Goal: Information Seeking & Learning: Check status

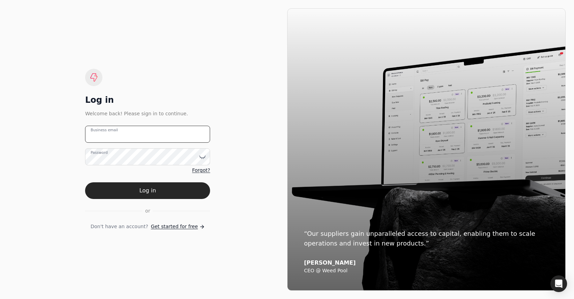
click at [172, 131] on email "Business email" at bounding box center [147, 134] width 125 height 17
type email "team+enviro@helloquickly.com"
click at [165, 199] on button "Log in" at bounding box center [147, 190] width 125 height 17
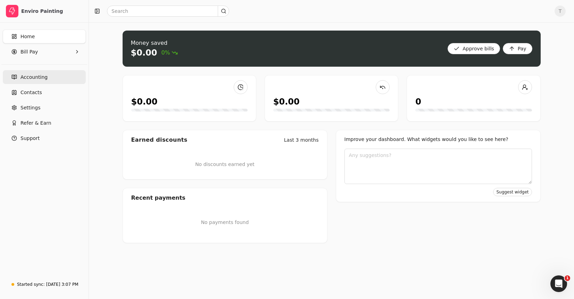
click at [46, 79] on link "Accounting" at bounding box center [44, 77] width 83 height 14
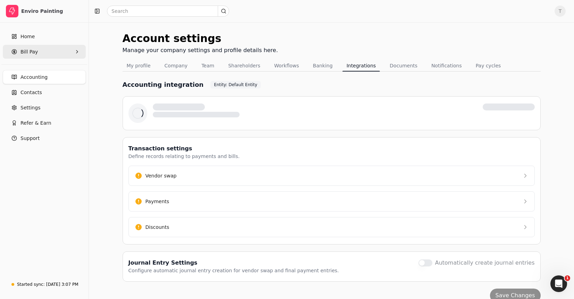
drag, startPoint x: 37, startPoint y: 54, endPoint x: 39, endPoint y: 57, distance: 4.5
click at [37, 54] on Pay "Bill Pay" at bounding box center [44, 52] width 83 height 14
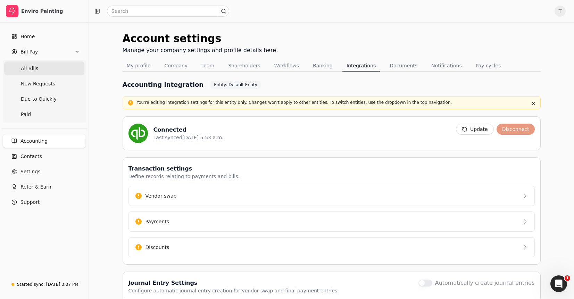
click at [49, 71] on Bills "All Bills" at bounding box center [44, 69] width 80 height 14
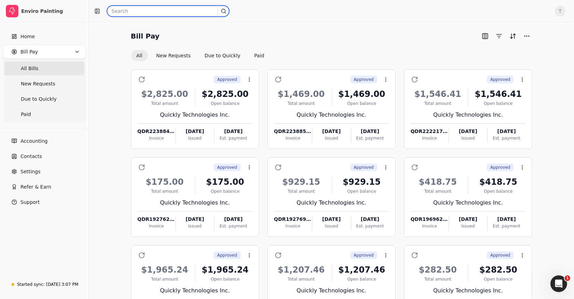
click at [156, 13] on input "text" at bounding box center [168, 11] width 122 height 11
paste input "0829001"
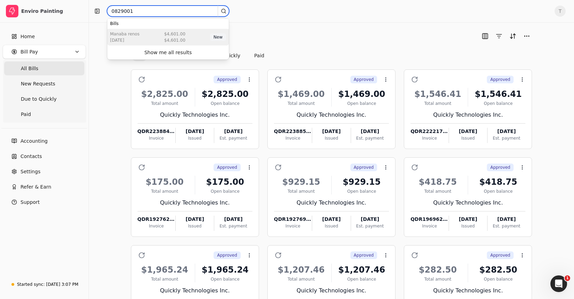
type input "0829001"
click at [184, 34] on div "Manaba Renos Sep 03 2025 $4,601.00 $4,601.00 New" at bounding box center [168, 37] width 122 height 17
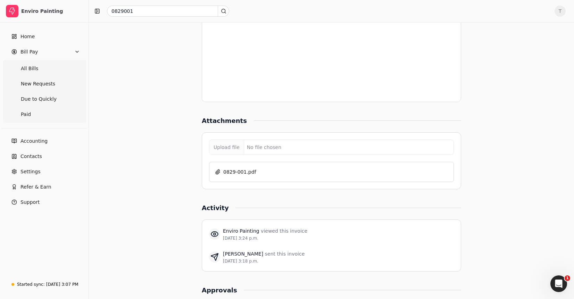
scroll to position [589, 0]
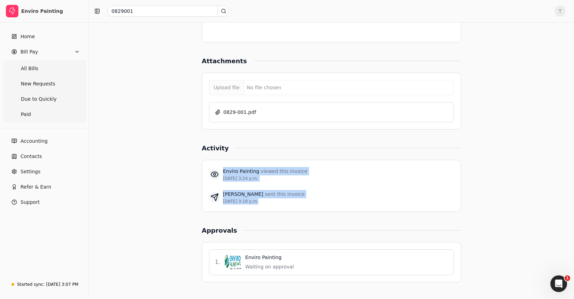
drag, startPoint x: 270, startPoint y: 167, endPoint x: 328, endPoint y: 210, distance: 72.1
click at [328, 210] on div "Enviro Painting viewed this invoice Sep 3, 3:24 p.m. Juan Macias sent this invo…" at bounding box center [332, 186] width 260 height 52
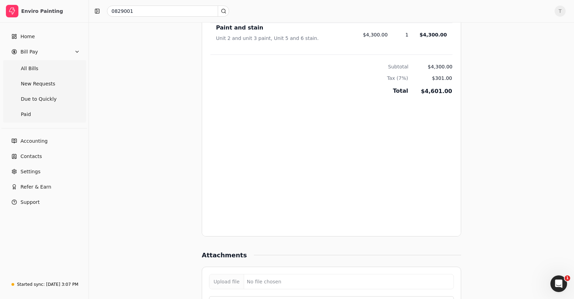
scroll to position [0, 0]
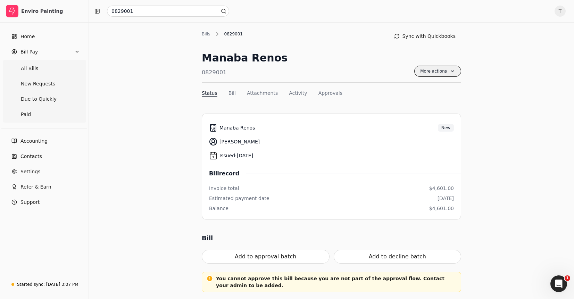
click at [453, 73] on span "More actions" at bounding box center [438, 71] width 47 height 11
drag, startPoint x: 340, startPoint y: 61, endPoint x: 278, endPoint y: 60, distance: 62.2
click at [340, 61] on div "Manaba Renos 0829001 More actions Context Menu Button" at bounding box center [332, 66] width 260 height 33
click at [37, 62] on Bills "All Bills" at bounding box center [44, 69] width 80 height 14
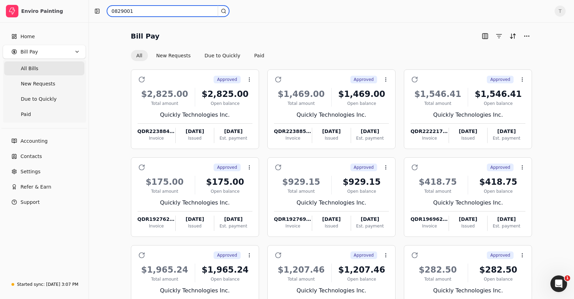
click at [168, 10] on input "0829001" at bounding box center [168, 11] width 122 height 11
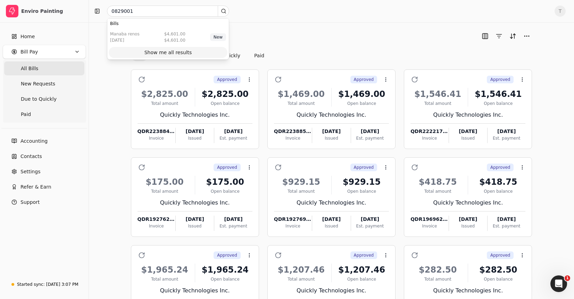
click at [173, 49] on div "Show me all results" at bounding box center [169, 52] width 48 height 7
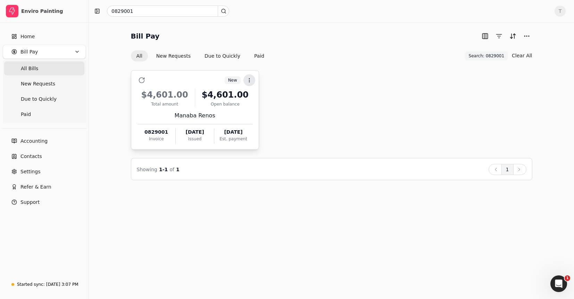
click at [250, 78] on icon at bounding box center [250, 81] width 6 height 6
click at [170, 58] on button "New Requests" at bounding box center [174, 55] width 46 height 11
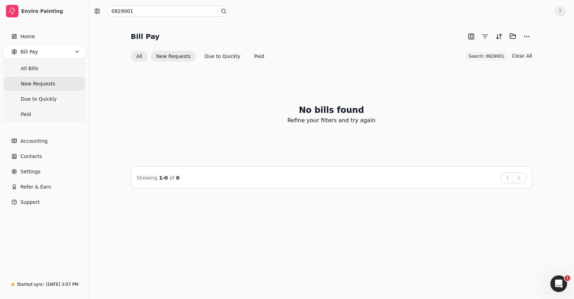
click at [140, 55] on button "All" at bounding box center [139, 56] width 17 height 11
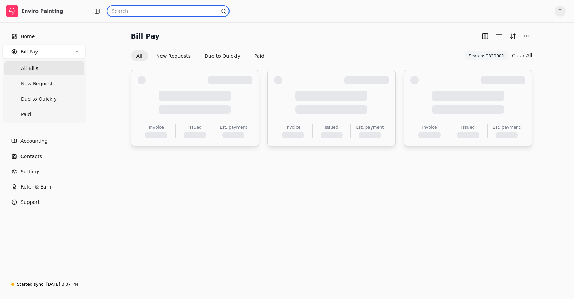
click at [162, 10] on input "text" at bounding box center [168, 11] width 122 height 11
paste input "0829001"
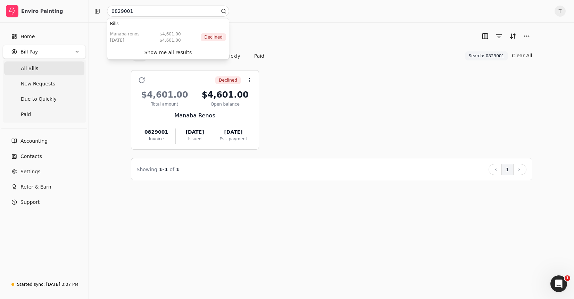
drag, startPoint x: 185, startPoint y: 51, endPoint x: 297, endPoint y: 71, distance: 114.1
click at [185, 51] on div "Show me all results" at bounding box center [169, 52] width 48 height 7
drag, startPoint x: 413, startPoint y: 120, endPoint x: 413, endPoint y: 124, distance: 3.8
click at [413, 120] on div "Declined Context Menu Button $4,601.00 Total amount $4,601.00 Open balance Mana…" at bounding box center [332, 110] width 402 height 80
drag, startPoint x: 41, startPoint y: 69, endPoint x: 63, endPoint y: 65, distance: 23.0
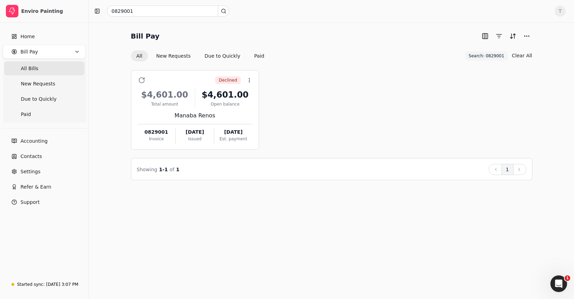
click at [41, 69] on Bills "All Bills" at bounding box center [44, 69] width 80 height 14
click at [199, 11] on input "0829001" at bounding box center [168, 11] width 122 height 11
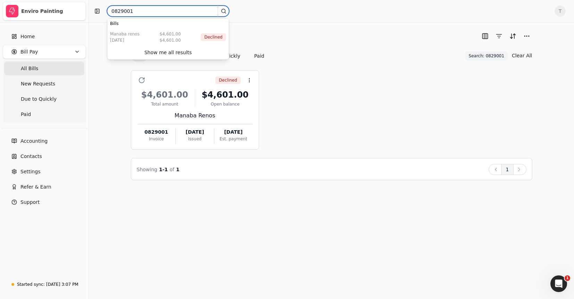
drag, startPoint x: 194, startPoint y: 11, endPoint x: 21, endPoint y: 13, distance: 172.7
click at [21, 13] on div "Enviro Painting Home Bill Pay All Bills New Requests Due to Quickly Paid Accoun…" at bounding box center [287, 149] width 574 height 299
type input "manaba"
drag, startPoint x: 171, startPoint y: 55, endPoint x: 295, endPoint y: 68, distance: 124.8
click at [171, 55] on div "Show me all results" at bounding box center [169, 52] width 48 height 7
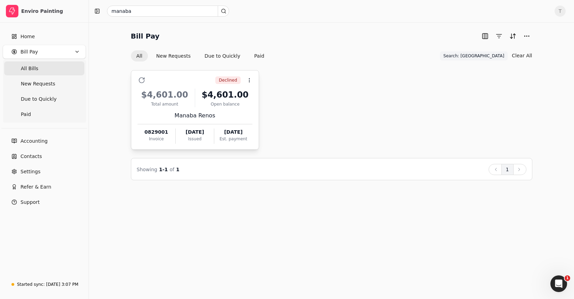
drag, startPoint x: 227, startPoint y: 104, endPoint x: 231, endPoint y: 105, distance: 4.0
click at [227, 104] on div "Open balance" at bounding box center [225, 104] width 55 height 6
click at [302, 98] on li "Open" at bounding box center [282, 97] width 85 height 13
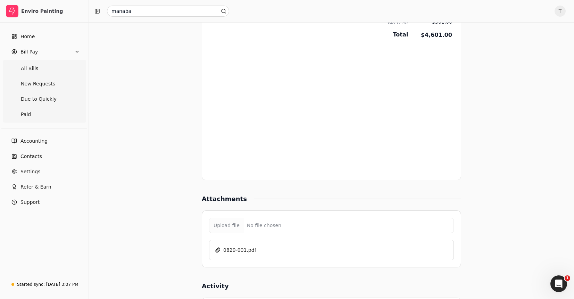
scroll to position [621, 0]
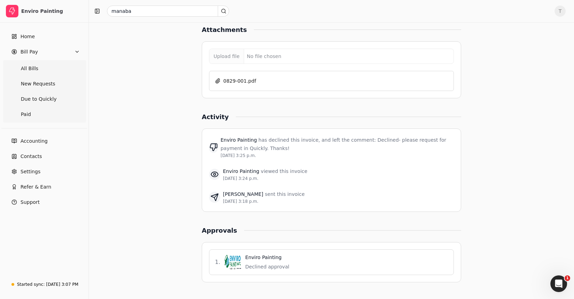
drag, startPoint x: 40, startPoint y: 67, endPoint x: 85, endPoint y: 87, distance: 49.2
click at [40, 67] on Bills "All Bills" at bounding box center [44, 69] width 80 height 14
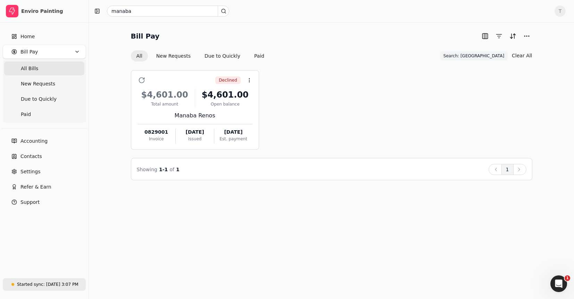
drag, startPoint x: 43, startPoint y: 284, endPoint x: 57, endPoint y: 279, distance: 14.7
click at [43, 284] on div "Started sync: Sep 3, 3:07 PM" at bounding box center [47, 285] width 61 height 6
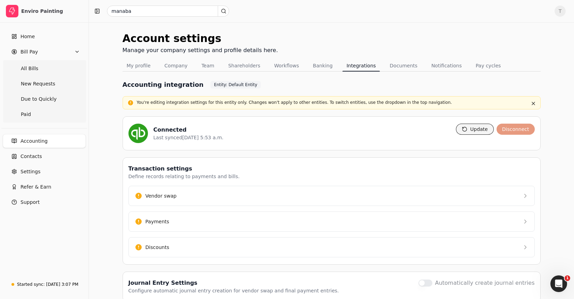
click at [478, 128] on button "Update" at bounding box center [475, 129] width 38 height 11
click at [50, 66] on Bills "All Bills" at bounding box center [44, 69] width 80 height 14
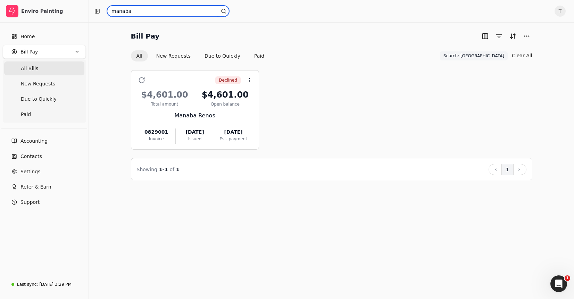
click at [165, 13] on input "manaba" at bounding box center [168, 11] width 122 height 11
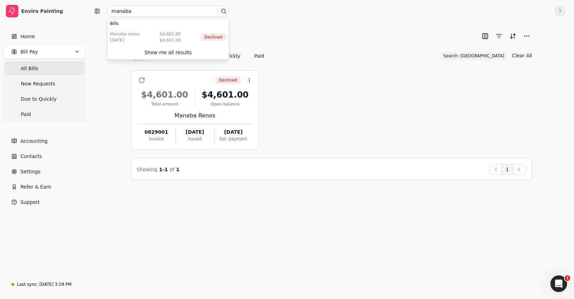
click at [368, 112] on div "Declined Context Menu Button $4,601.00 Total amount $4,601.00 Open balance Mana…" at bounding box center [332, 110] width 402 height 80
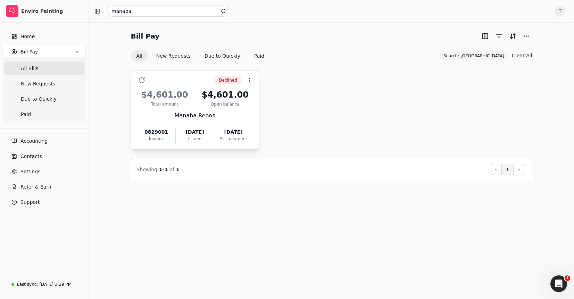
click at [199, 80] on div "Declined Context Menu Button" at bounding box center [199, 80] width 105 height 12
click at [290, 101] on li "Open" at bounding box center [282, 97] width 85 height 13
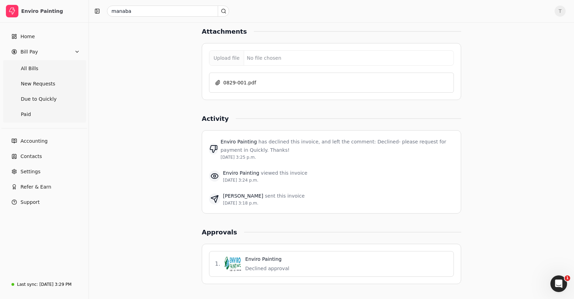
scroll to position [620, 0]
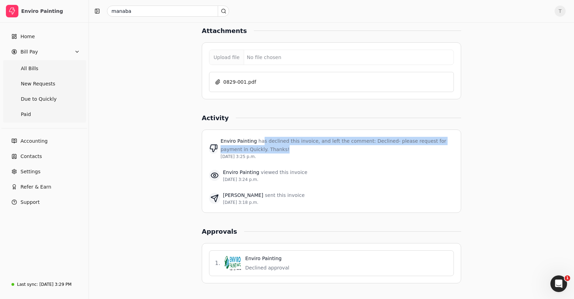
drag, startPoint x: 276, startPoint y: 142, endPoint x: 303, endPoint y: 150, distance: 28.0
click at [302, 150] on div "Enviro Painting has declined this invoice, and left the comment: Declined- plea…" at bounding box center [338, 148] width 234 height 23
click at [303, 150] on div "Enviro Painting has declined this invoice, and left the comment: Declined- plea…" at bounding box center [338, 148] width 234 height 23
drag, startPoint x: 358, startPoint y: 145, endPoint x: 363, endPoint y: 152, distance: 8.4
click at [363, 152] on div "Enviro Painting has declined this invoice, and left the comment: Declined- plea…" at bounding box center [338, 148] width 234 height 23
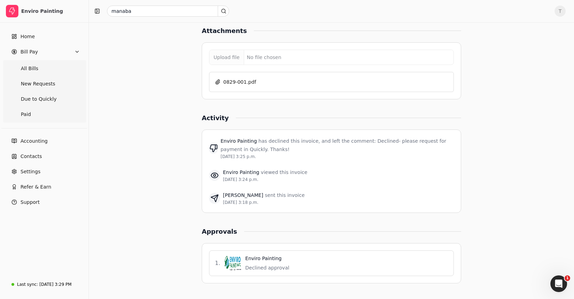
click at [363, 152] on div "Enviro Painting has declined this invoice, and left the comment: Declined- plea…" at bounding box center [338, 148] width 234 height 23
click at [58, 66] on Bills "All Bills" at bounding box center [44, 69] width 80 height 14
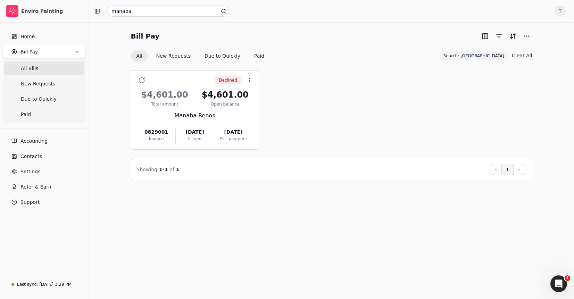
drag, startPoint x: 62, startPoint y: 285, endPoint x: 150, endPoint y: 275, distance: 88.8
click at [62, 285] on div "Sep 3, 3:29 PM" at bounding box center [55, 285] width 32 height 6
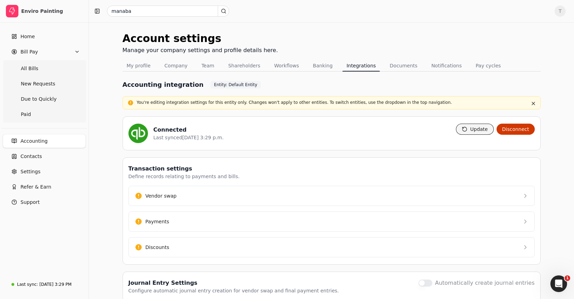
click at [479, 132] on button "Update" at bounding box center [475, 129] width 38 height 11
drag, startPoint x: 48, startPoint y: 65, endPoint x: 69, endPoint y: 69, distance: 21.2
click at [48, 65] on Bills "All Bills" at bounding box center [44, 69] width 80 height 14
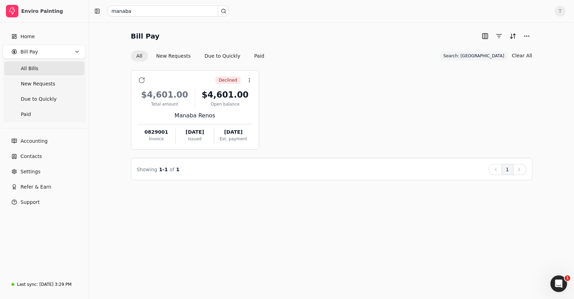
click at [496, 55] on span "Search: [GEOGRAPHIC_DATA]" at bounding box center [474, 56] width 61 height 6
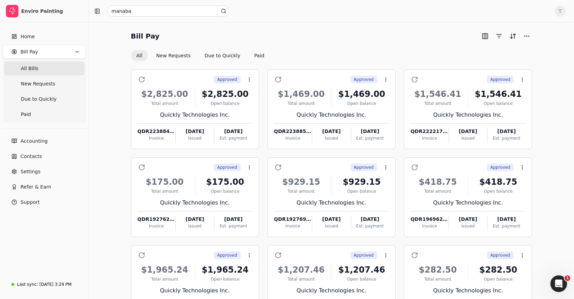
drag, startPoint x: 141, startPoint y: 56, endPoint x: 123, endPoint y: 51, distance: 18.3
click at [141, 56] on button "All" at bounding box center [139, 55] width 17 height 11
click at [201, 14] on input "manaba" at bounding box center [168, 11] width 122 height 11
click at [289, 38] on div "Bill Pay" at bounding box center [332, 36] width 402 height 11
click at [176, 9] on input "text" at bounding box center [168, 11] width 122 height 11
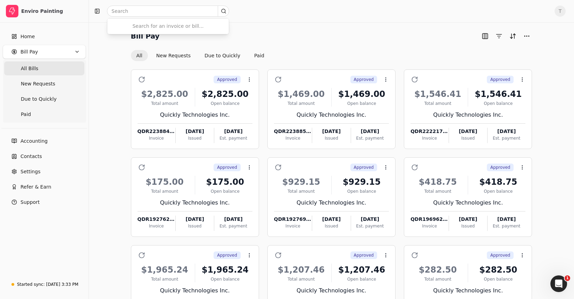
drag, startPoint x: 306, startPoint y: 16, endPoint x: 307, endPoint y: 25, distance: 9.1
click at [306, 16] on div at bounding box center [321, 11] width 458 height 11
click at [172, 56] on button "New Requests" at bounding box center [174, 55] width 46 height 11
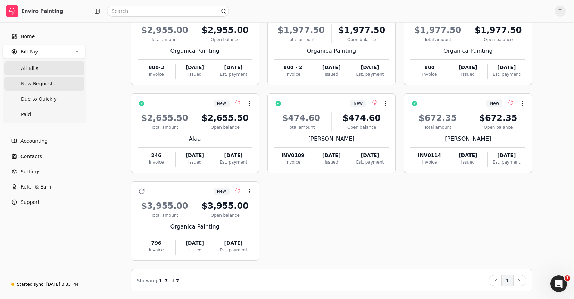
scroll to position [65, 0]
click at [36, 69] on span "All Bills" at bounding box center [29, 68] width 17 height 7
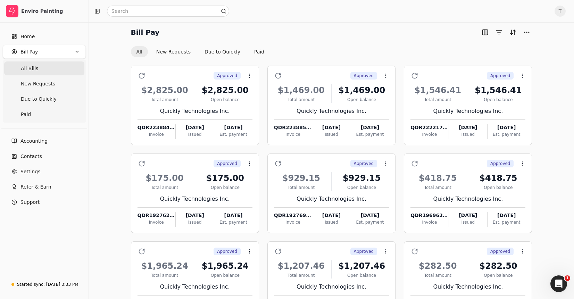
click at [50, 69] on Bills "All Bills" at bounding box center [44, 69] width 80 height 14
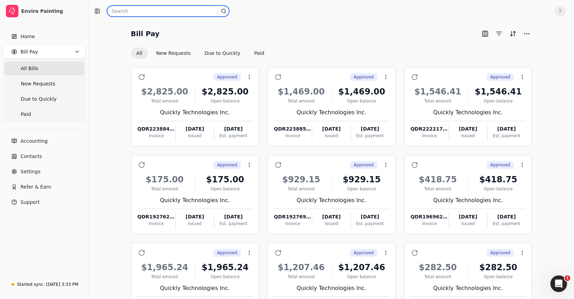
click at [148, 9] on input "text" at bounding box center [168, 11] width 122 height 11
type input "Manaba"
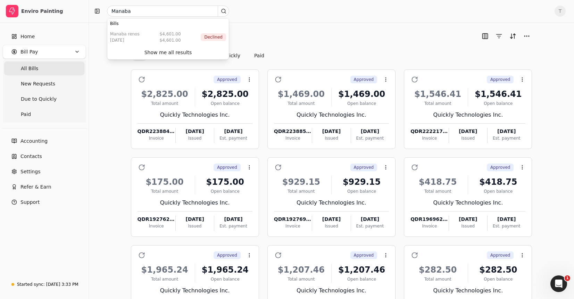
drag, startPoint x: 191, startPoint y: 52, endPoint x: 223, endPoint y: 64, distance: 34.3
click at [191, 52] on button "Show me all results" at bounding box center [168, 52] width 119 height 11
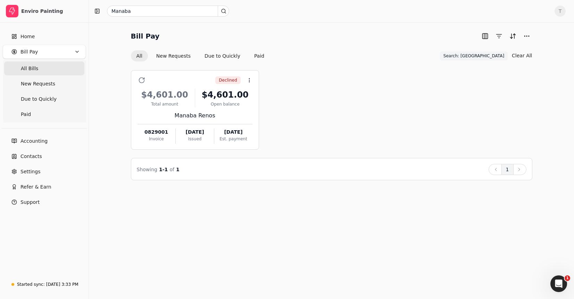
click at [406, 96] on div "Declined Context Menu Button $4,601.00 Total amount $4,601.00 Open balance Mana…" at bounding box center [332, 110] width 402 height 80
click at [251, 81] on icon at bounding box center [250, 81] width 6 height 6
click at [276, 98] on li "Open" at bounding box center [282, 97] width 85 height 13
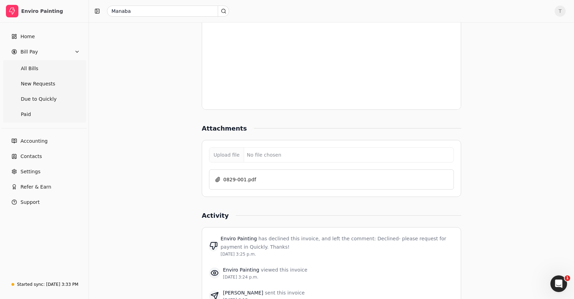
scroll to position [621, 0]
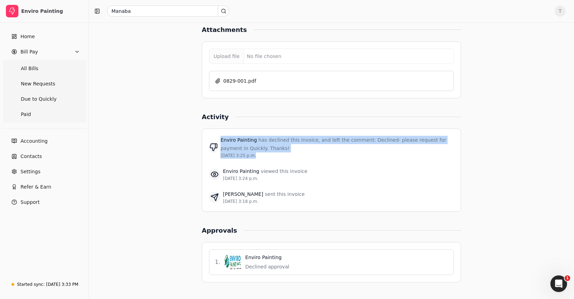
drag, startPoint x: 274, startPoint y: 136, endPoint x: 329, endPoint y: 157, distance: 59.8
click at [329, 157] on div "Enviro Painting has declined this invoice, and left the comment: Declined- plea…" at bounding box center [331, 147] width 245 height 31
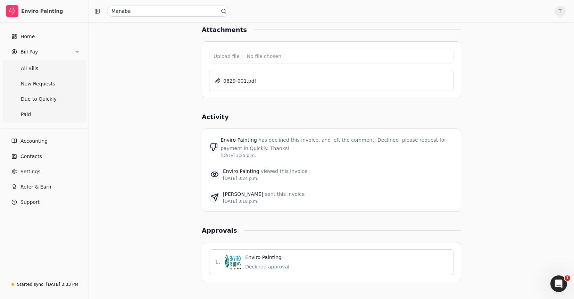
drag, startPoint x: 329, startPoint y: 157, endPoint x: 333, endPoint y: 160, distance: 4.2
click at [330, 158] on div "[DATE] 3:25 p.m." at bounding box center [338, 156] width 234 height 6
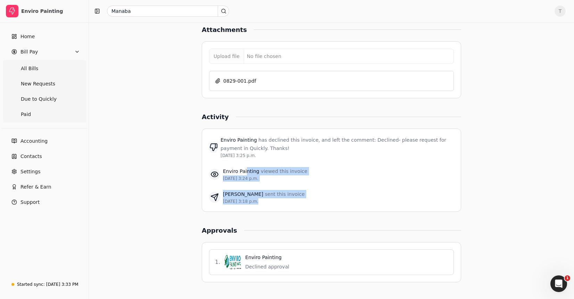
drag, startPoint x: 277, startPoint y: 178, endPoint x: 340, endPoint y: 204, distance: 67.2
click at [339, 204] on div "Enviro Painting has declined this invoice, and left the comment: Declined- plea…" at bounding box center [331, 170] width 245 height 77
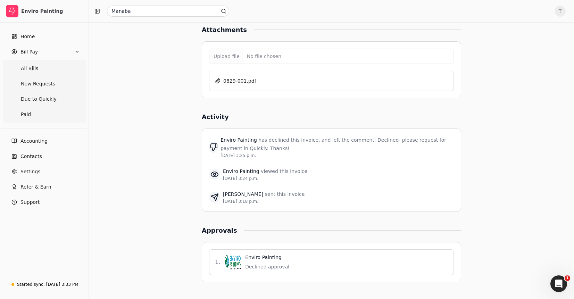
click at [340, 204] on div "Juan Macias sent this invoice Sep 3, 3:18 p.m." at bounding box center [331, 197] width 245 height 15
click at [33, 67] on span "All Bills" at bounding box center [29, 68] width 17 height 7
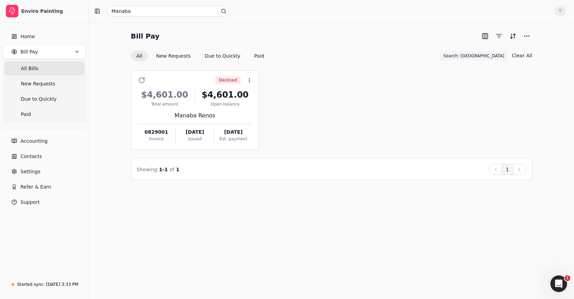
drag, startPoint x: 389, startPoint y: 121, endPoint x: 404, endPoint y: 151, distance: 33.4
click at [389, 121] on div "Declined Context Menu Button $4,601.00 Total amount $4,601.00 Open balance Mana…" at bounding box center [332, 110] width 402 height 80
click at [497, 56] on span "Search: Manaba" at bounding box center [474, 56] width 61 height 6
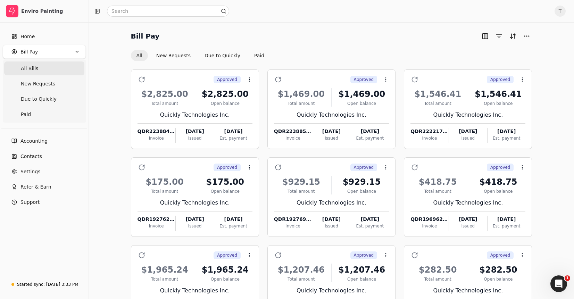
drag, startPoint x: 38, startPoint y: 69, endPoint x: 74, endPoint y: 70, distance: 35.5
click at [38, 69] on Bills "All Bills" at bounding box center [44, 69] width 80 height 14
drag, startPoint x: 300, startPoint y: 54, endPoint x: 332, endPoint y: 63, distance: 33.2
click at [300, 54] on div "All New Requests Due to Quickly Paid" at bounding box center [332, 55] width 402 height 11
click at [157, 9] on input "text" at bounding box center [168, 11] width 122 height 11
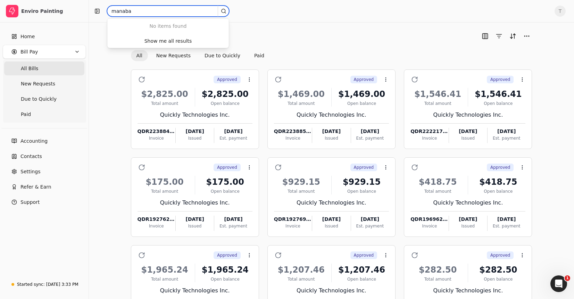
type input "manaba"
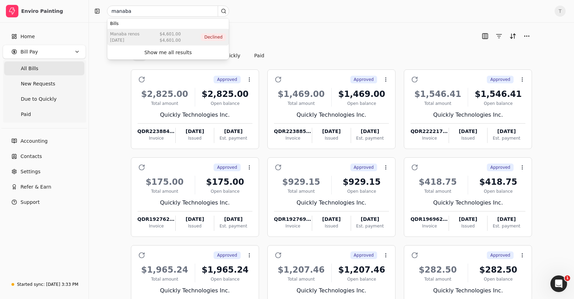
click at [158, 38] on div "Manaba Renos [DATE] $4,601.00 $4,601.00 Declined" at bounding box center [168, 37] width 122 height 17
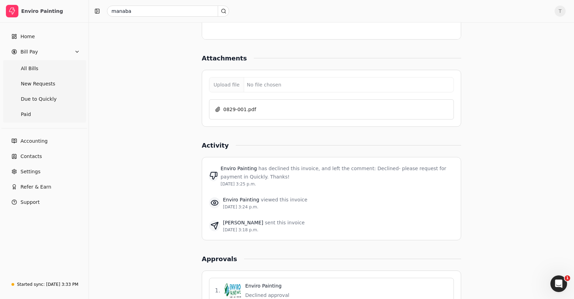
scroll to position [621, 0]
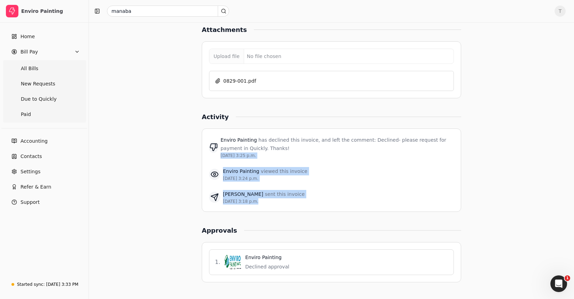
drag, startPoint x: 291, startPoint y: 204, endPoint x: 222, endPoint y: 156, distance: 84.3
click at [222, 156] on div "Enviro Painting has declined this invoice, and left the comment: Declined- plea…" at bounding box center [331, 170] width 245 height 77
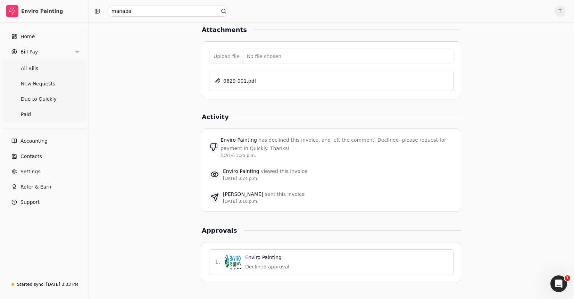
click at [353, 152] on div "Enviro Painting has declined this invoice, and left the comment: Declined- plea…" at bounding box center [338, 147] width 234 height 23
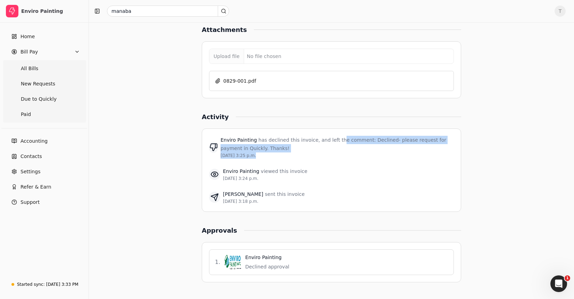
drag, startPoint x: 344, startPoint y: 145, endPoint x: 376, endPoint y: 166, distance: 37.4
click at [375, 166] on div "Enviro Painting has declined this invoice, and left the comment: Declined- plea…" at bounding box center [331, 170] width 245 height 77
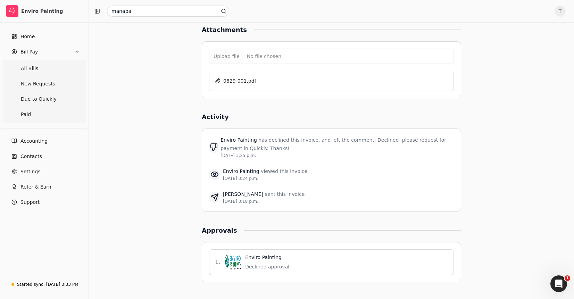
click at [376, 166] on div "Enviro Painting viewed this invoice [DATE] 3:24 p.m." at bounding box center [331, 174] width 245 height 23
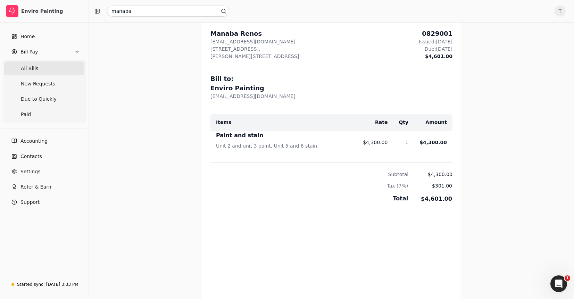
scroll to position [79, 0]
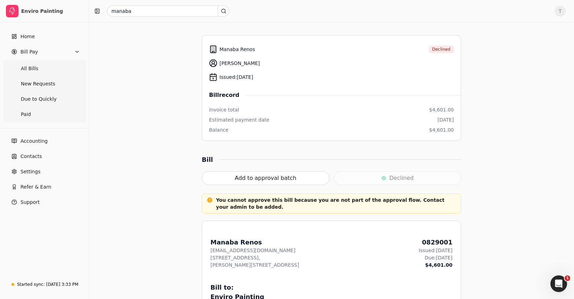
drag, startPoint x: 48, startPoint y: 65, endPoint x: 89, endPoint y: 76, distance: 42.5
click at [48, 65] on Bills "All Bills" at bounding box center [44, 69] width 80 height 14
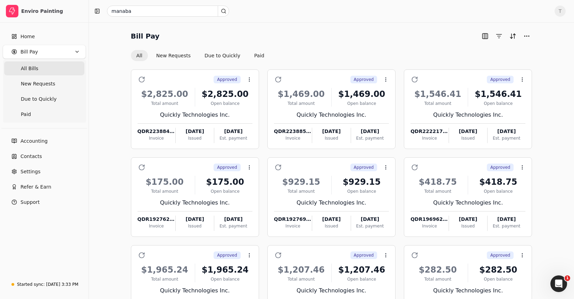
click at [320, 39] on div "Bill Pay" at bounding box center [332, 36] width 402 height 11
click at [41, 282] on div "Started sync:" at bounding box center [31, 285] width 28 height 6
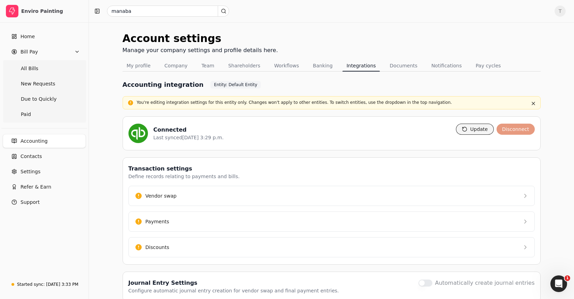
click at [474, 130] on button "Update" at bounding box center [475, 129] width 38 height 11
click at [49, 67] on Bills "All Bills" at bounding box center [44, 69] width 80 height 14
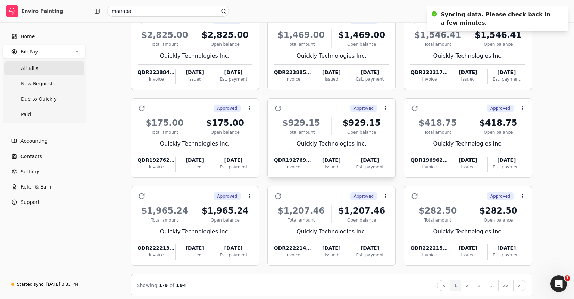
scroll to position [65, 0]
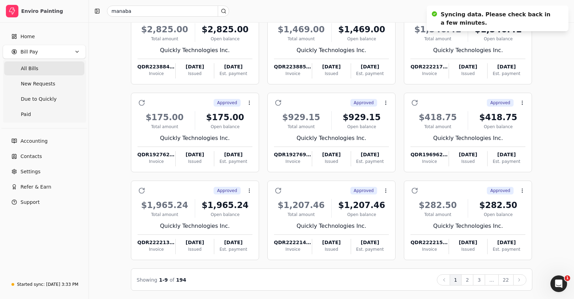
drag, startPoint x: 47, startPoint y: 116, endPoint x: 113, endPoint y: 116, distance: 66.0
click at [47, 116] on link "Paid" at bounding box center [44, 114] width 80 height 14
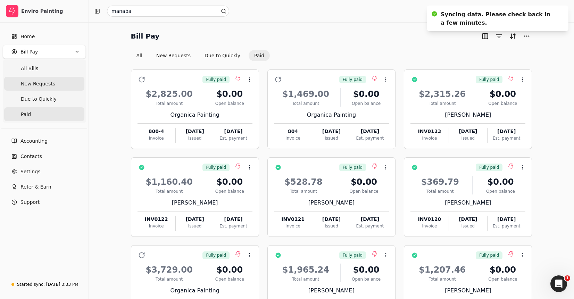
drag, startPoint x: 48, startPoint y: 67, endPoint x: 67, endPoint y: 79, distance: 23.2
click at [48, 67] on Bills "All Bills" at bounding box center [44, 69] width 80 height 14
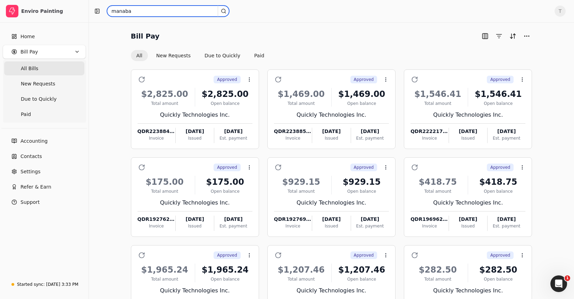
click at [195, 11] on input "manaba" at bounding box center [168, 11] width 122 height 11
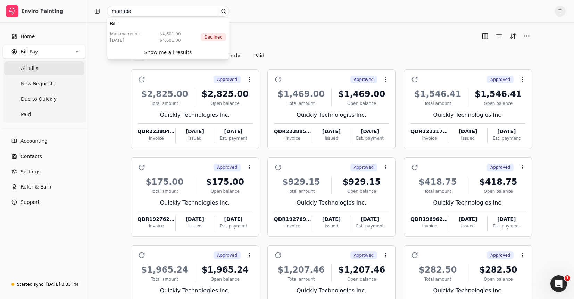
drag, startPoint x: 182, startPoint y: 54, endPoint x: 251, endPoint y: 44, distance: 69.4
click at [182, 54] on div "Show me all results" at bounding box center [169, 52] width 48 height 7
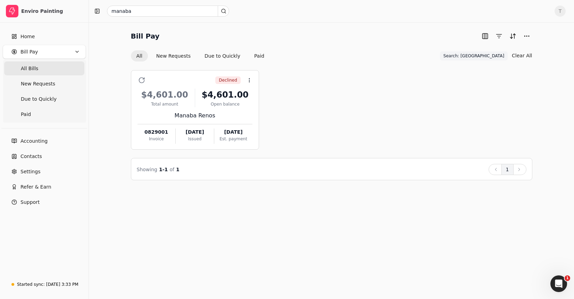
click at [361, 110] on div "Declined Context Menu Button $4,601.00 Total amount $4,601.00 Open balance Mana…" at bounding box center [332, 110] width 402 height 80
drag, startPoint x: 48, startPoint y: 64, endPoint x: 60, endPoint y: 64, distance: 12.2
click at [48, 63] on Bills "All Bills" at bounding box center [44, 69] width 80 height 14
drag, startPoint x: 48, startPoint y: 67, endPoint x: 80, endPoint y: 100, distance: 45.2
click at [48, 67] on Bills "All Bills" at bounding box center [44, 69] width 80 height 14
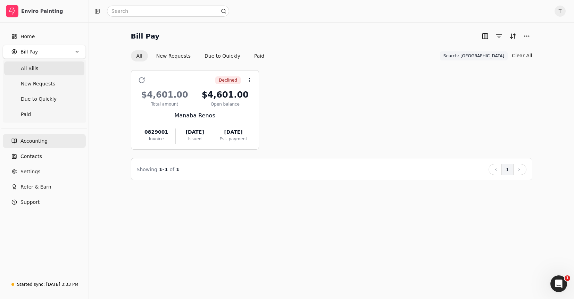
drag, startPoint x: 39, startPoint y: 68, endPoint x: 80, endPoint y: 145, distance: 88.0
click at [39, 68] on Bills "All Bills" at bounding box center [44, 69] width 80 height 14
click at [552, 10] on div "T" at bounding box center [329, 11] width 474 height 11
click at [555, 10] on span "T" at bounding box center [560, 11] width 11 height 11
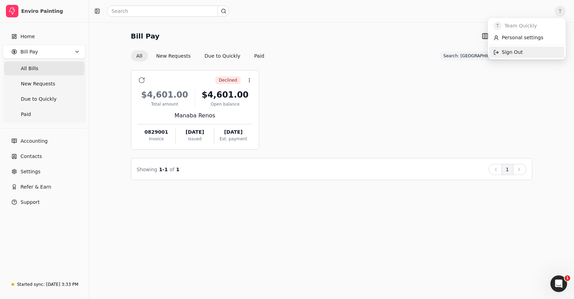
click at [534, 57] on link "Sign Out" at bounding box center [527, 52] width 75 height 11
